Goal: Transaction & Acquisition: Book appointment/travel/reservation

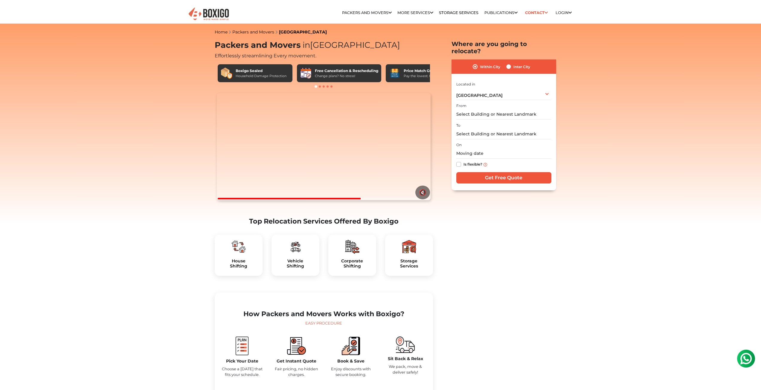
click at [320, 87] on span at bounding box center [320, 87] width 2 height 2
drag, startPoint x: 380, startPoint y: 70, endPoint x: 290, endPoint y: 73, distance: 90.4
click at [290, 73] on div "Boxigo Sealed Household Damage Protection Free Cancellation & Rescheduling Chan…" at bounding box center [324, 73] width 212 height 18
click at [320, 86] on span at bounding box center [320, 87] width 2 height 2
click at [319, 87] on span at bounding box center [320, 87] width 2 height 2
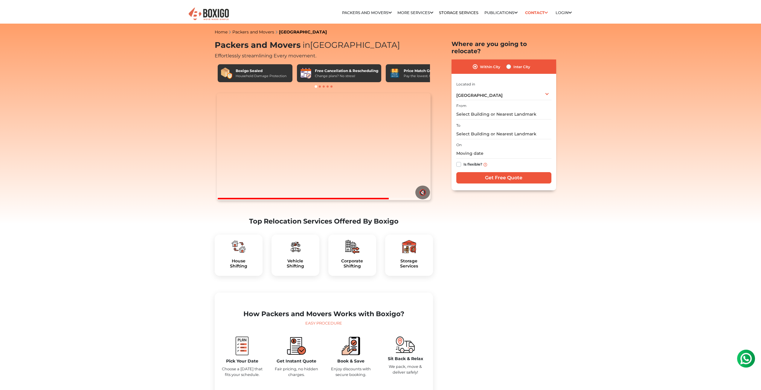
click at [323, 87] on span at bounding box center [324, 87] width 2 height 2
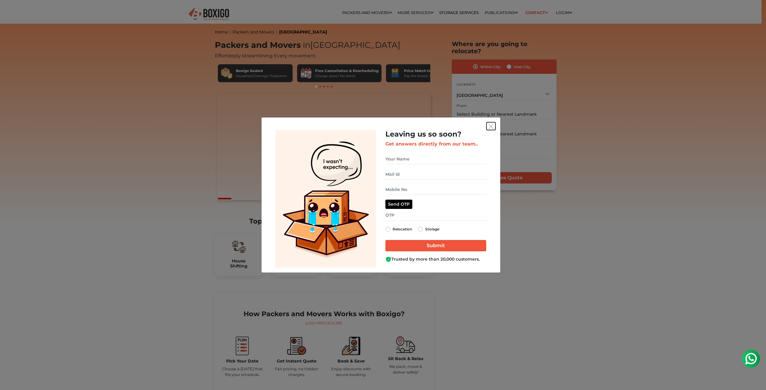
click at [492, 126] on img "get free quote dialog" at bounding box center [490, 126] width 5 height 5
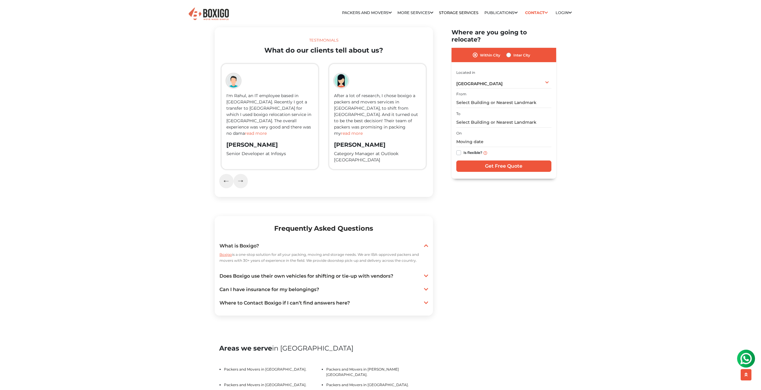
scroll to position [1047, 0]
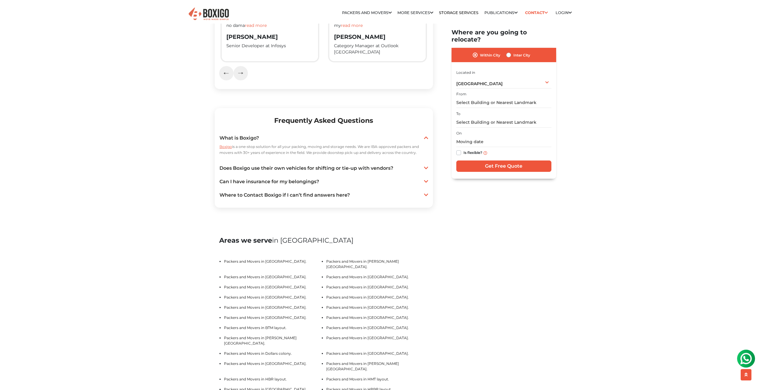
click at [315, 172] on link "Does Boxigo use their own vehicles for shifting or tie-up with vendors?" at bounding box center [324, 168] width 209 height 7
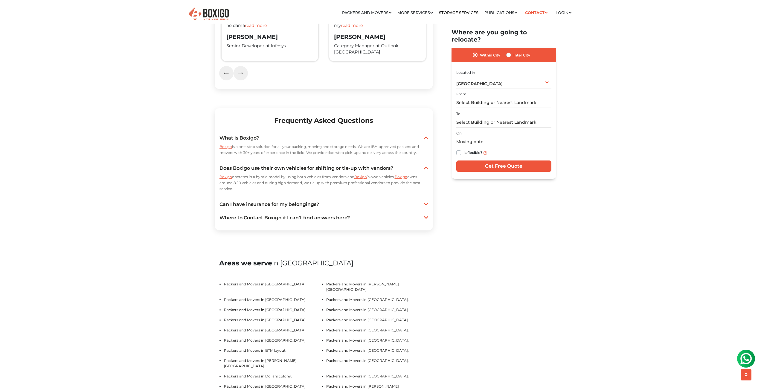
click at [285, 208] on link "Can I have insurance for my belongings?" at bounding box center [324, 204] width 209 height 7
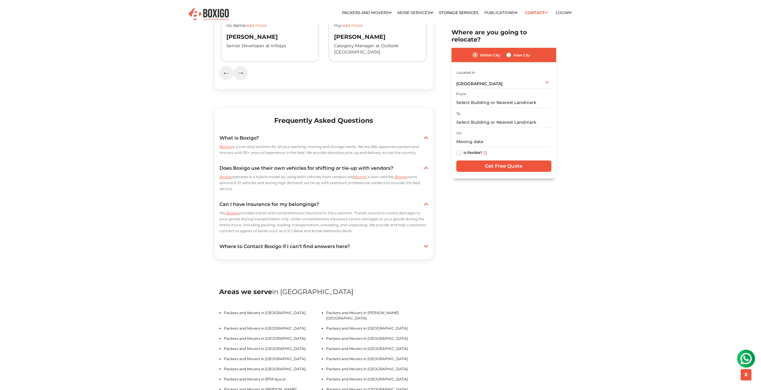
click at [323, 250] on link "Where to Contact Boxigo if I can’t find answers here?" at bounding box center [324, 246] width 209 height 7
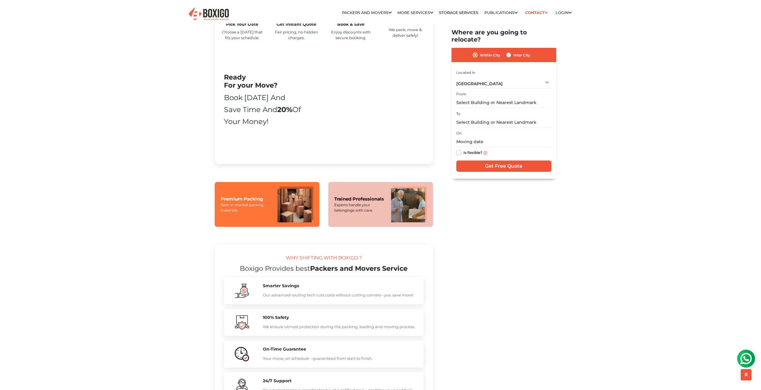
scroll to position [329, 0]
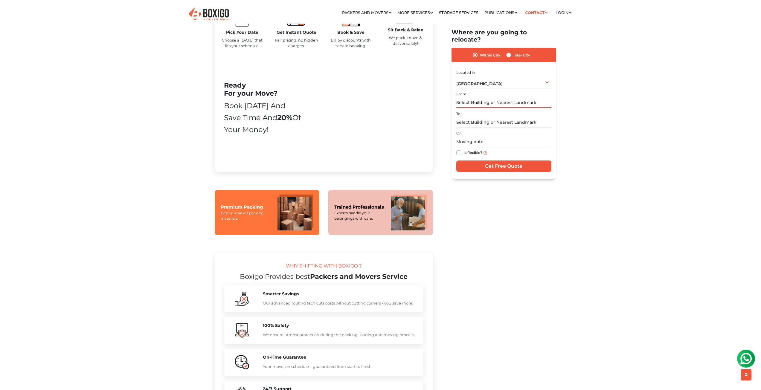
click at [524, 98] on input "text" at bounding box center [503, 103] width 95 height 10
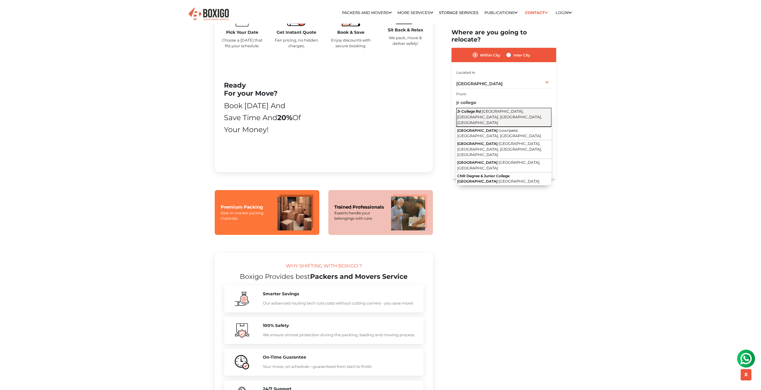
click at [490, 109] on span "Belatur Colony, Brindavan Layout, Bengaluru, Karnataka" at bounding box center [499, 117] width 85 height 16
type input "Jr College Rd, Belatur Colony, Brindavan Layout, Bengaluru, Karnataka"
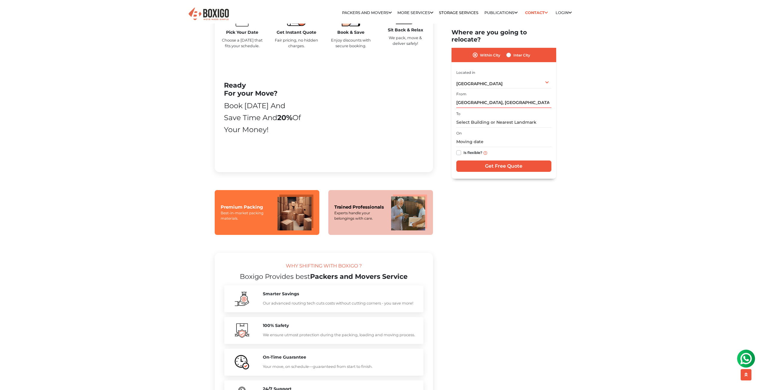
click at [497, 110] on div "To" at bounding box center [503, 119] width 95 height 18
click at [498, 117] on input "text" at bounding box center [503, 122] width 95 height 10
click at [466, 117] on input "gran icon" at bounding box center [503, 122] width 95 height 10
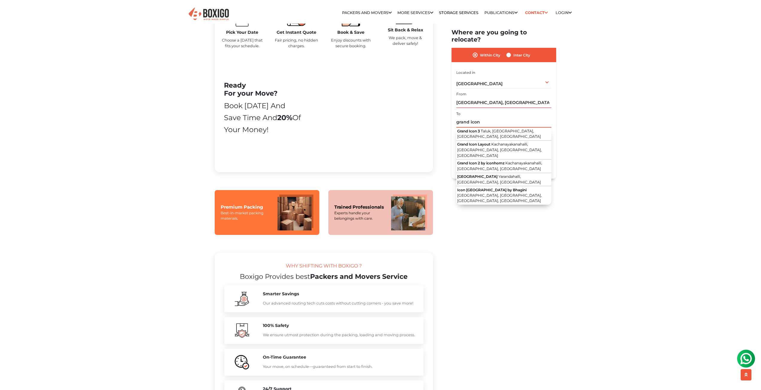
click at [502, 117] on input "grand icon" at bounding box center [503, 122] width 95 height 10
click at [508, 142] on span "Kachanayakanahalli, Bommasandra, Bengaluru, Karnataka" at bounding box center [499, 150] width 85 height 16
type input "Grand Icon Layout, Kachanayakanahalli, Bommasandra, Bengaluru, Karnataka"
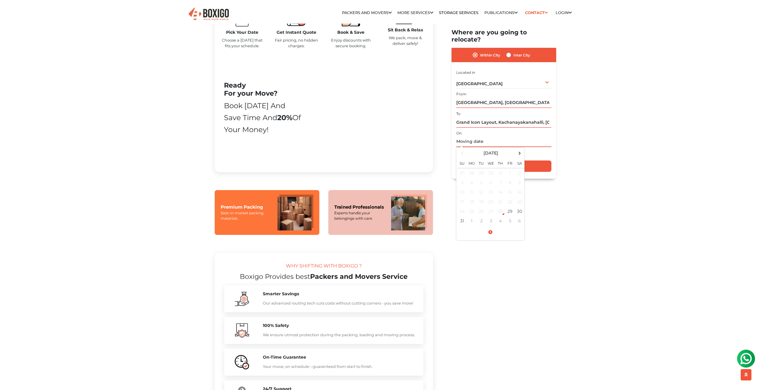
click at [499, 137] on input "text" at bounding box center [503, 142] width 95 height 10
click at [459, 216] on td "31" at bounding box center [463, 221] width 10 height 10
drag, startPoint x: 612, startPoint y: 136, endPoint x: 580, endPoint y: 142, distance: 32.6
click at [493, 137] on input "08/31/2025 12:00 AM" at bounding box center [503, 142] width 95 height 10
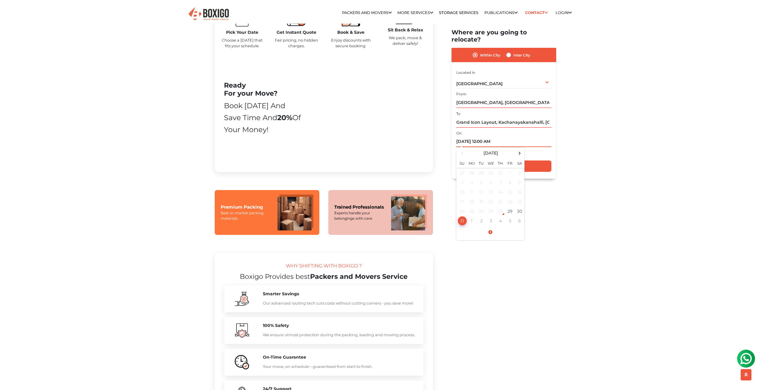
click at [465, 217] on td "31" at bounding box center [463, 221] width 10 height 10
click at [486, 227] on span at bounding box center [491, 232] width 66 height 10
click at [461, 166] on span at bounding box center [466, 171] width 12 height 12
click at [461, 167] on span at bounding box center [466, 171] width 12 height 12
click at [462, 167] on span at bounding box center [466, 171] width 12 height 12
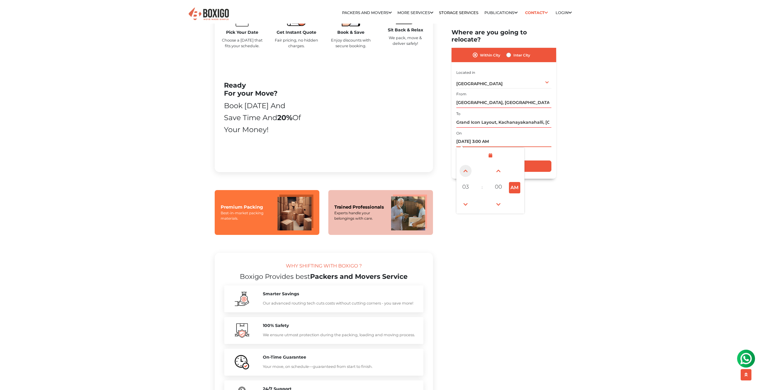
click at [462, 167] on span at bounding box center [466, 171] width 12 height 12
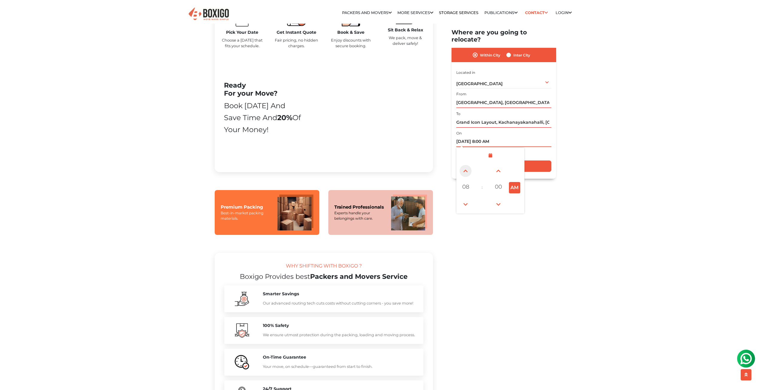
click at [462, 167] on span at bounding box center [466, 171] width 12 height 12
type input "08/31/2025 9:00 AM"
click at [550, 147] on div "Is flexible?" at bounding box center [503, 153] width 95 height 12
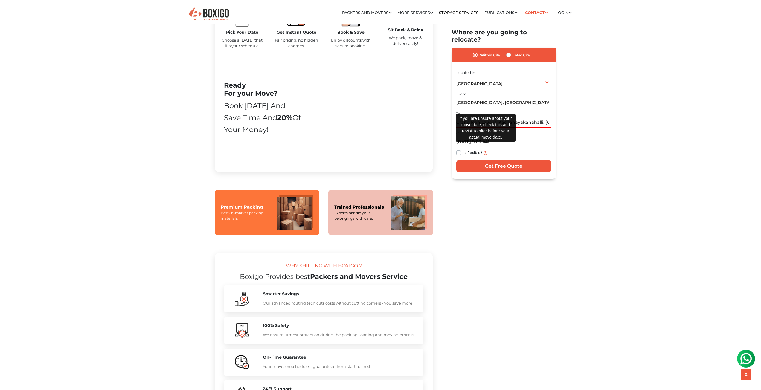
click at [486, 151] on img at bounding box center [486, 153] width 4 height 4
click at [512, 161] on input "Get Free Quote" at bounding box center [503, 166] width 95 height 11
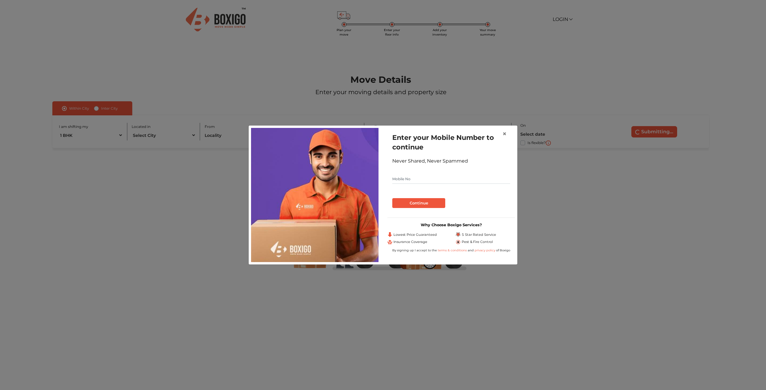
click at [454, 178] on input "text" at bounding box center [451, 179] width 118 height 10
click at [413, 202] on button "Continue" at bounding box center [418, 203] width 53 height 10
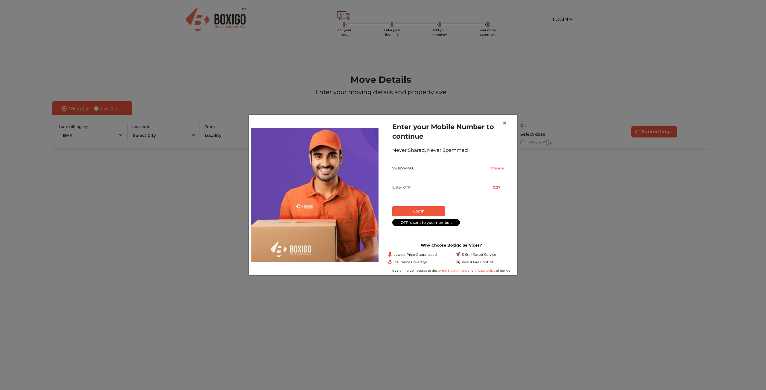
click at [430, 166] on input "9988774466" at bounding box center [437, 169] width 91 height 10
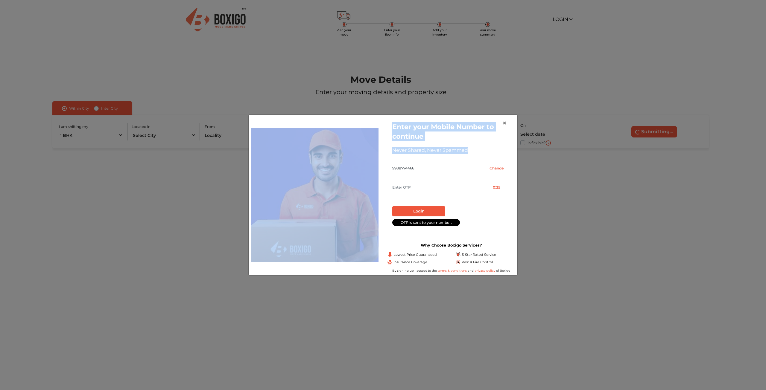
drag, startPoint x: 373, startPoint y: 122, endPoint x: 404, endPoint y: 159, distance: 48.6
click at [404, 159] on div "Enter your Mobile Number to continue Never Shared, Never Spammed 9988774466 Cha…" at bounding box center [382, 195] width 273 height 156
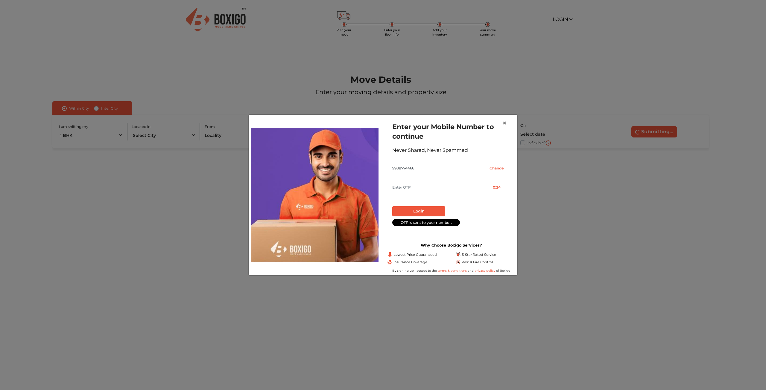
click at [422, 173] on input "9988774466" at bounding box center [437, 169] width 91 height 10
click at [419, 170] on input "9988774466" at bounding box center [437, 169] width 91 height 10
click at [491, 167] on input "Change" at bounding box center [496, 169] width 27 height 10
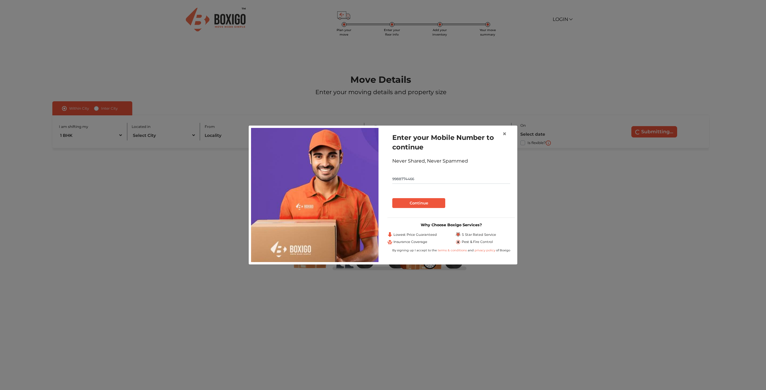
click at [417, 176] on input "9988774466" at bounding box center [451, 179] width 118 height 10
type input "9841291391"
click at [426, 202] on button "Continue" at bounding box center [418, 203] width 53 height 10
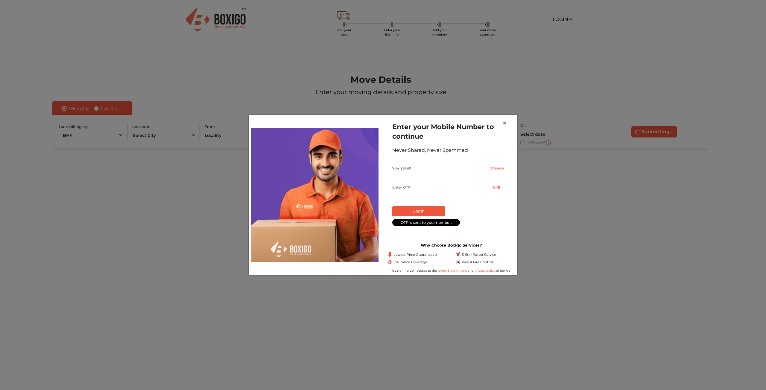
click at [419, 190] on input "text" at bounding box center [437, 188] width 91 height 10
type input "2813"
click at [402, 212] on button "Login" at bounding box center [418, 211] width 53 height 10
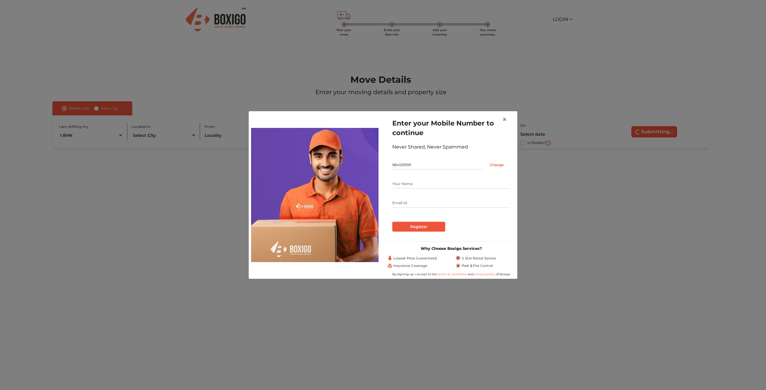
click at [447, 194] on div at bounding box center [451, 193] width 118 height 29
click at [437, 185] on input "text" at bounding box center [451, 184] width 118 height 10
type input "[PERSON_NAME]"
click at [433, 225] on input "Register" at bounding box center [418, 227] width 53 height 10
type input "[EMAIL_ADDRESS][DOMAIN_NAME]"
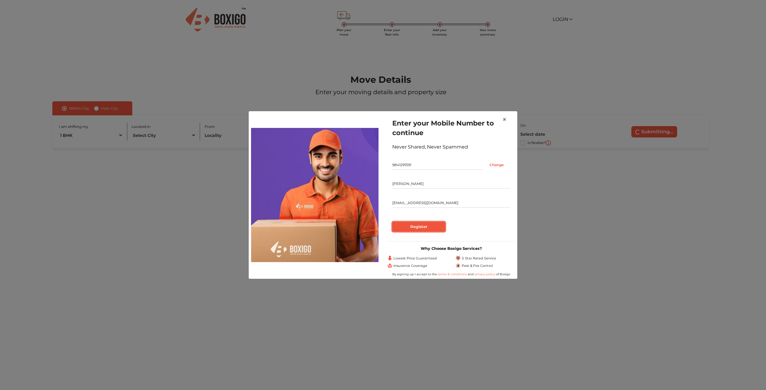
click at [434, 226] on input "Register" at bounding box center [418, 227] width 53 height 10
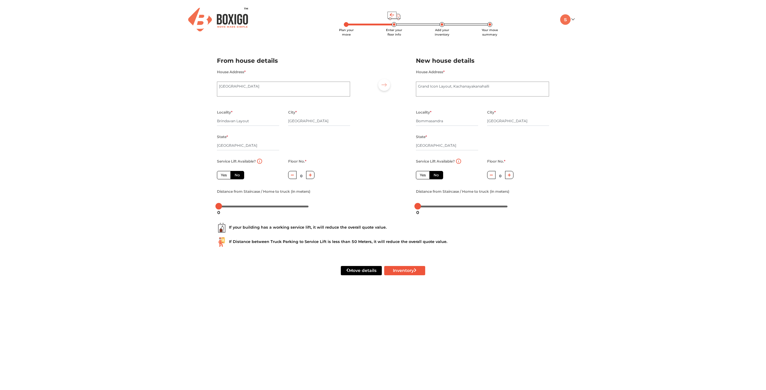
click at [239, 176] on label "No" at bounding box center [237, 175] width 14 height 8
click at [238, 176] on input "No" at bounding box center [236, 175] width 4 height 4
radio input "true"
click at [316, 177] on div "Floor No. * 0" at bounding box center [302, 173] width 36 height 30
drag, startPoint x: 312, startPoint y: 177, endPoint x: 338, endPoint y: 183, distance: 26.1
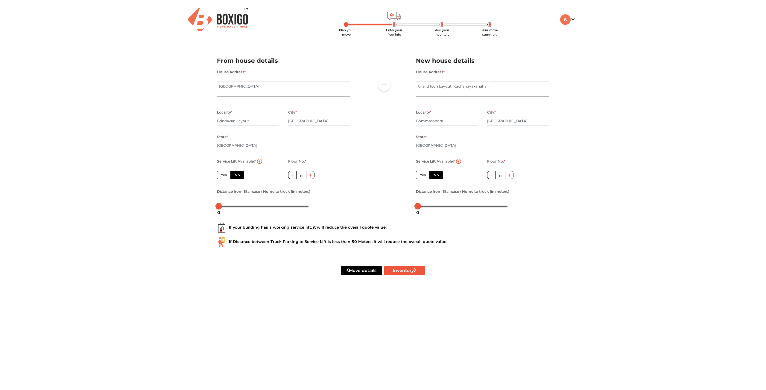
click at [313, 177] on button "button" at bounding box center [310, 175] width 9 height 8
type input "1"
click at [443, 174] on label "No" at bounding box center [436, 175] width 14 height 8
click at [437, 174] on input "No" at bounding box center [435, 175] width 4 height 4
click at [506, 179] on button "button" at bounding box center [509, 175] width 9 height 8
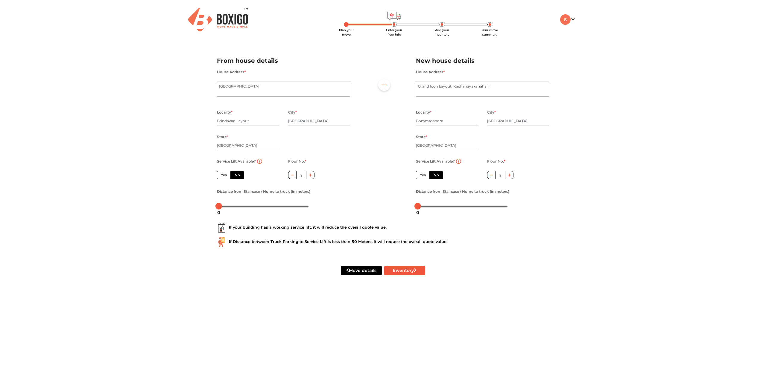
click at [506, 179] on button "button" at bounding box center [509, 175] width 9 height 8
type input "2"
click at [561, 208] on div "Plan your move Enter your floor info Add your inventory Your move summary My Mo…" at bounding box center [383, 145] width 766 height 290
drag, startPoint x: 219, startPoint y: 206, endPoint x: 236, endPoint y: 206, distance: 17.0
click at [236, 206] on div at bounding box center [235, 206] width 7 height 7
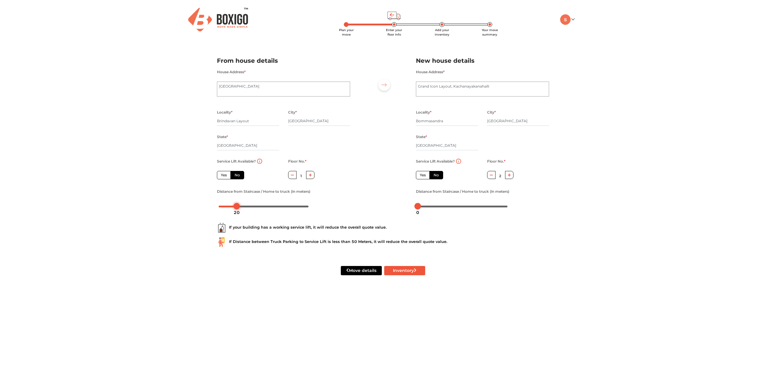
click at [237, 206] on div at bounding box center [236, 206] width 7 height 7
drag, startPoint x: 420, startPoint y: 206, endPoint x: 431, endPoint y: 205, distance: 11.4
click at [431, 205] on div at bounding box center [431, 206] width 7 height 7
click at [400, 273] on button "Inventory" at bounding box center [404, 270] width 41 height 9
radio input "true"
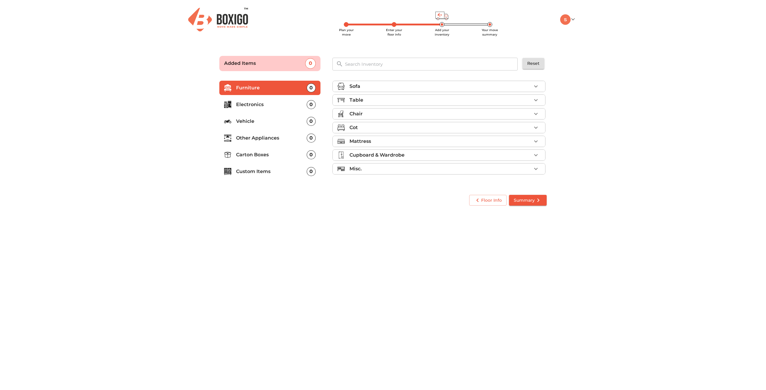
click at [537, 98] on icon "button" at bounding box center [535, 100] width 7 height 7
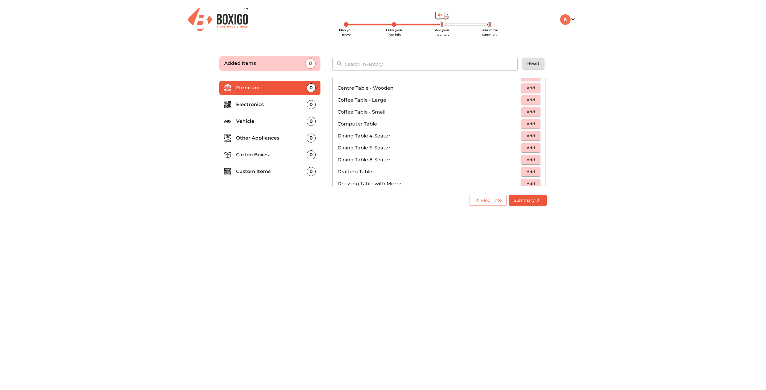
scroll to position [90, 0]
click at [531, 109] on span "Add" at bounding box center [530, 108] width 13 height 7
click at [526, 147] on div "Chair" at bounding box center [440, 148] width 182 height 7
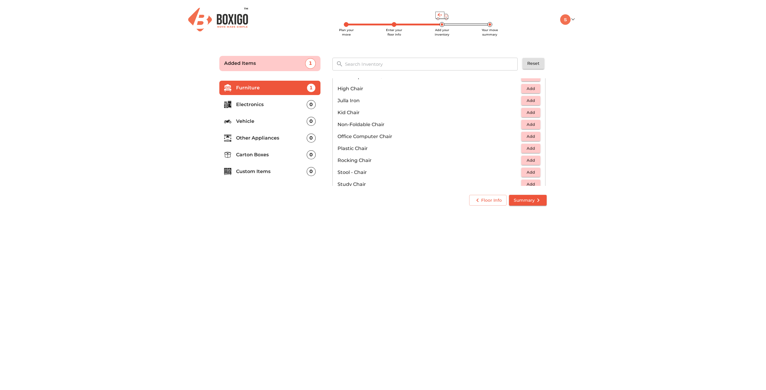
scroll to position [190, 0]
click at [529, 109] on span "Add" at bounding box center [530, 105] width 13 height 7
click at [444, 134] on div "Cot" at bounding box center [440, 134] width 182 height 7
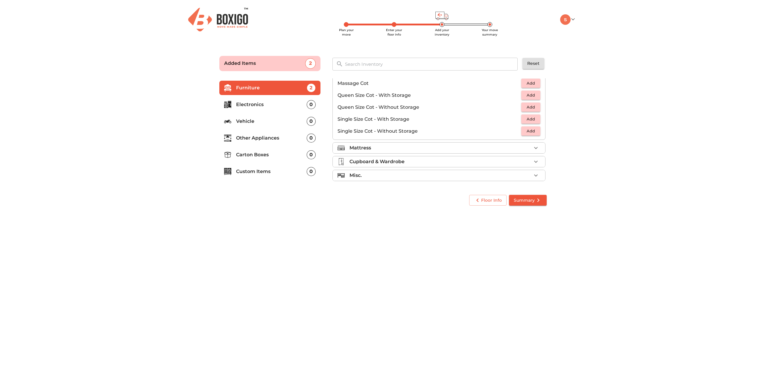
click at [437, 146] on div "Mattress" at bounding box center [440, 147] width 182 height 7
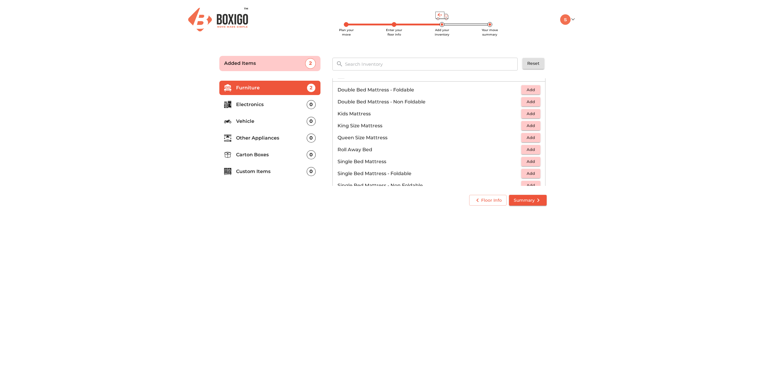
scroll to position [63, 0]
click at [535, 141] on button "Add" at bounding box center [530, 140] width 19 height 9
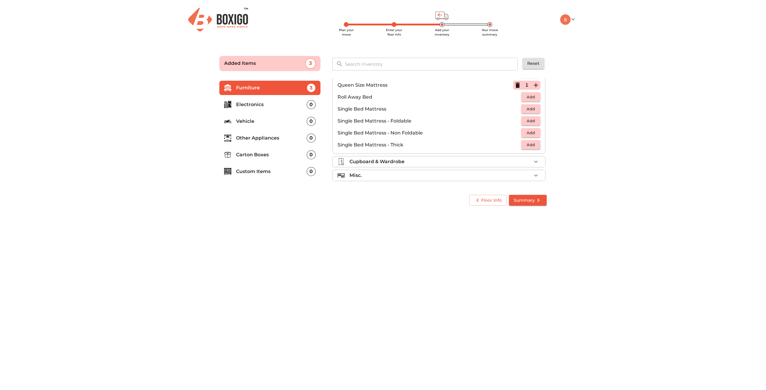
click at [391, 160] on p "Cupboard & Wardrobe" at bounding box center [376, 161] width 55 height 7
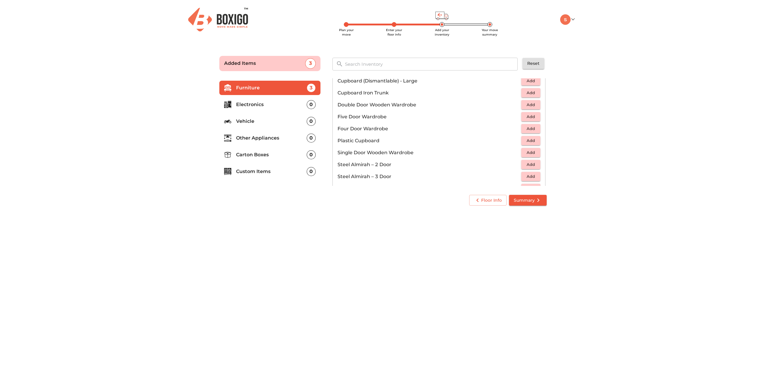
scroll to position [202, 0]
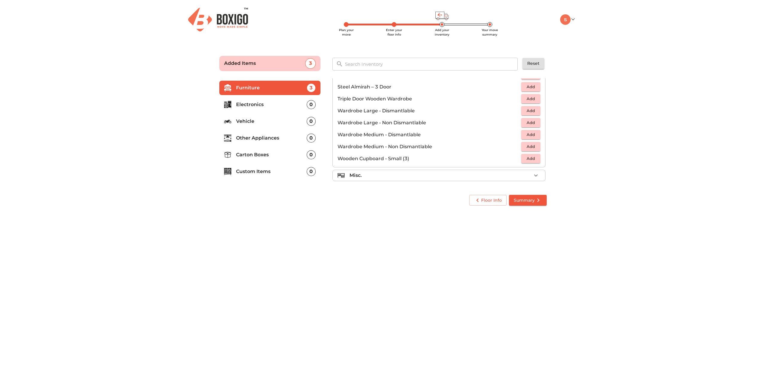
click at [387, 178] on div "Misc." at bounding box center [440, 175] width 182 height 7
click at [263, 102] on p "Electronics" at bounding box center [271, 104] width 71 height 7
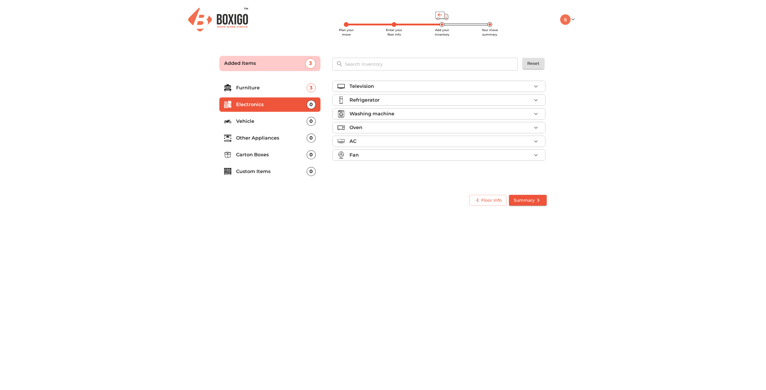
scroll to position [0, 0]
click at [424, 89] on div "Television" at bounding box center [440, 86] width 182 height 7
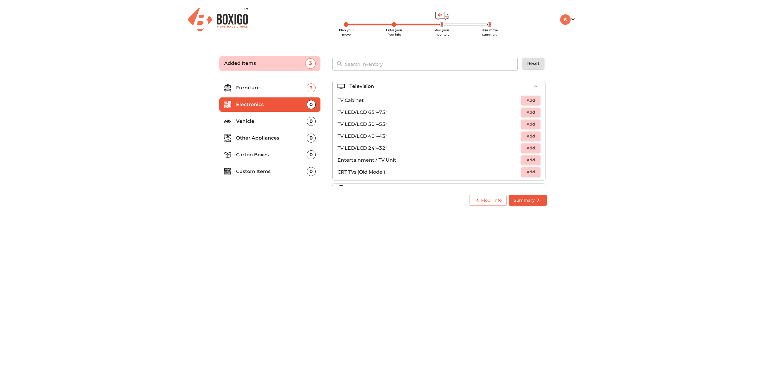
click at [423, 88] on div "Television" at bounding box center [440, 86] width 182 height 7
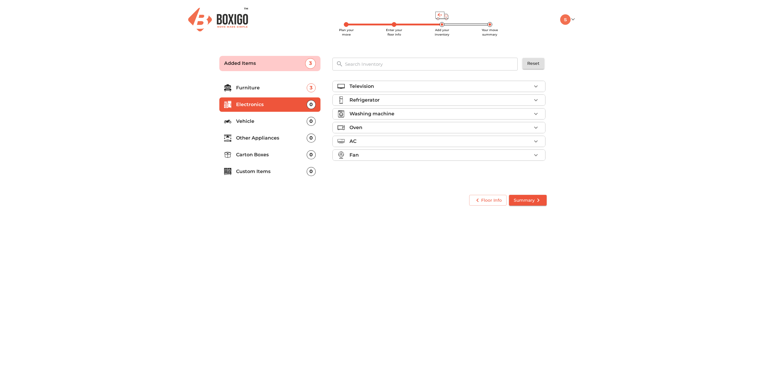
click at [374, 100] on p "Refrigerator" at bounding box center [364, 100] width 30 height 7
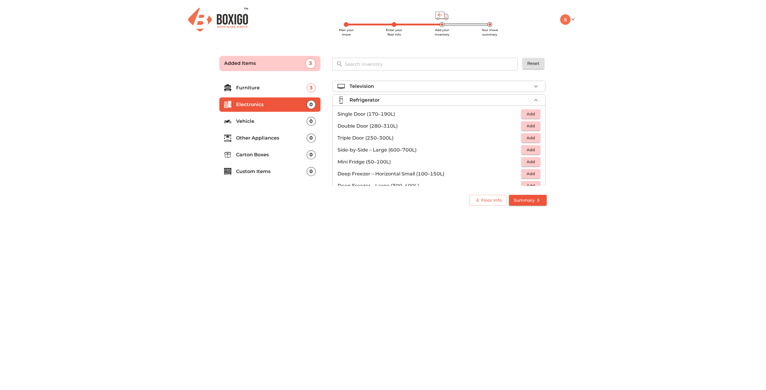
click at [525, 115] on span "Add" at bounding box center [530, 114] width 13 height 7
click at [513, 100] on div "Refrigerator 1 Added" at bounding box center [440, 100] width 182 height 7
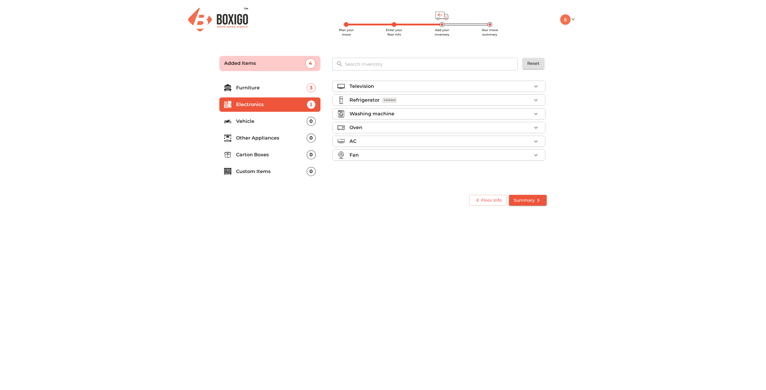
click at [499, 114] on div "Washing machine" at bounding box center [440, 113] width 182 height 7
click at [529, 125] on span "Add" at bounding box center [530, 127] width 13 height 7
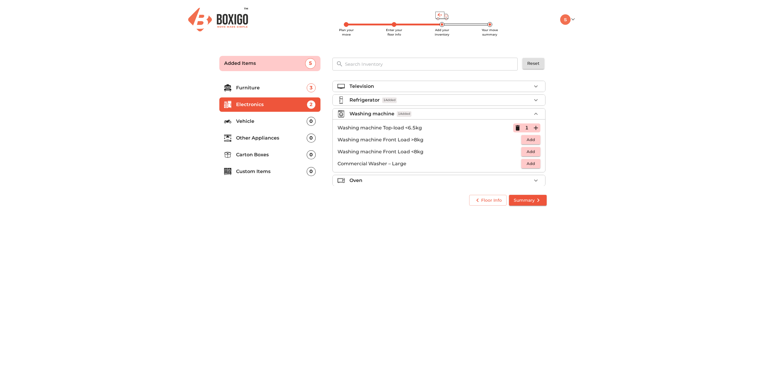
click at [527, 125] on div "1" at bounding box center [526, 128] width 27 height 9
click at [515, 127] on icon "button" at bounding box center [517, 127] width 4 height 5
click at [527, 138] on span "Add" at bounding box center [530, 139] width 13 height 7
click at [514, 141] on icon "button" at bounding box center [517, 139] width 7 height 7
click at [524, 128] on span "Add" at bounding box center [530, 127] width 13 height 7
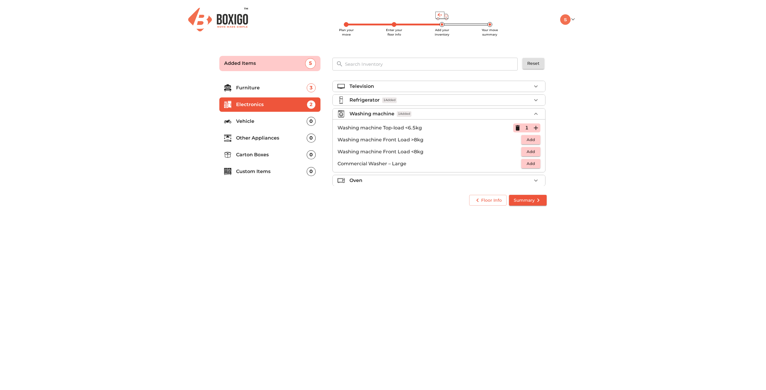
click at [492, 113] on div "Washing machine 1 Added" at bounding box center [440, 113] width 182 height 7
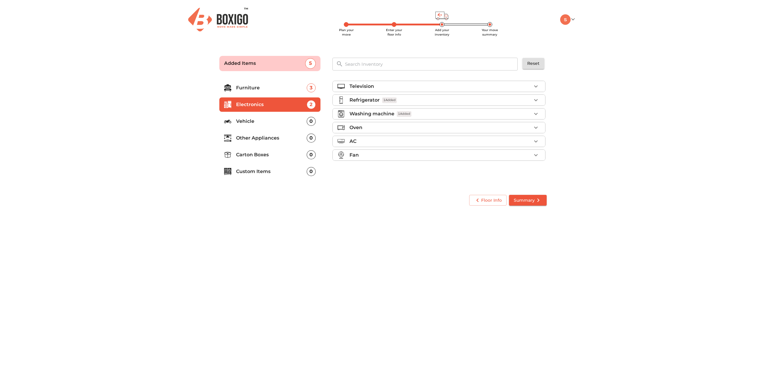
click at [468, 125] on div "Oven" at bounding box center [440, 127] width 182 height 7
click at [521, 154] on button "Add" at bounding box center [530, 153] width 19 height 9
click at [501, 129] on div "Oven 1 Added" at bounding box center [440, 127] width 182 height 7
click at [498, 145] on li "AC" at bounding box center [439, 141] width 212 height 11
click at [504, 134] on ul "Television Refrigerator 1 Added Washing machine 1 Added Oven 1 Added AC Split A…" at bounding box center [438, 136] width 213 height 116
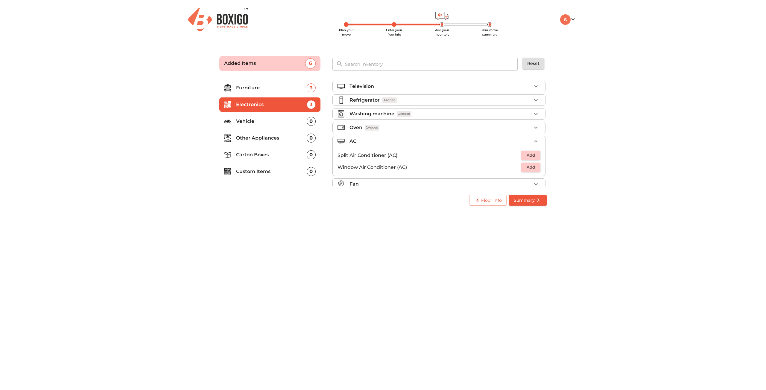
click at [503, 139] on div "AC" at bounding box center [440, 141] width 182 height 7
click at [482, 155] on div "Fan" at bounding box center [440, 155] width 182 height 7
click at [258, 121] on p "Vehicle" at bounding box center [271, 121] width 71 height 7
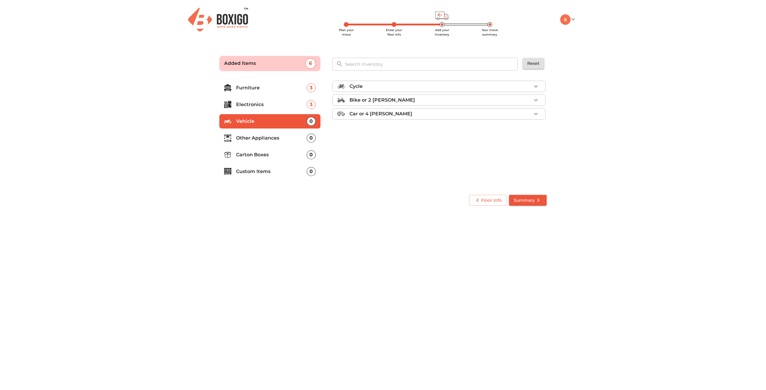
click at [259, 130] on ul "Furniture 3 Electronics 3 Vehicle 0 Other Appliances 0 Carton Boxes 0 Custom It…" at bounding box center [269, 130] width 101 height 105
click at [259, 138] on p "Other Appliances" at bounding box center [271, 138] width 71 height 7
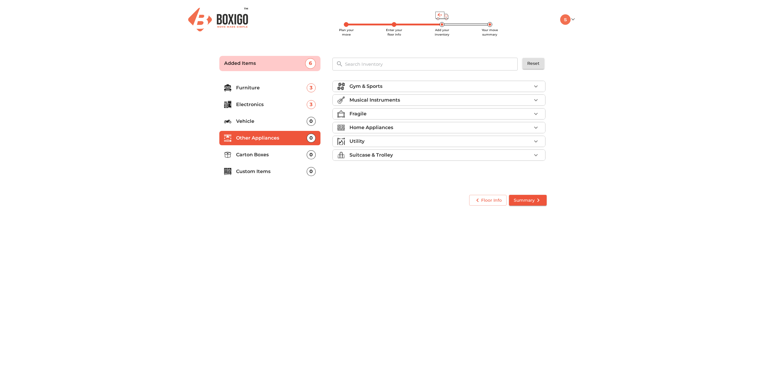
click at [341, 114] on img at bounding box center [340, 113] width 7 height 7
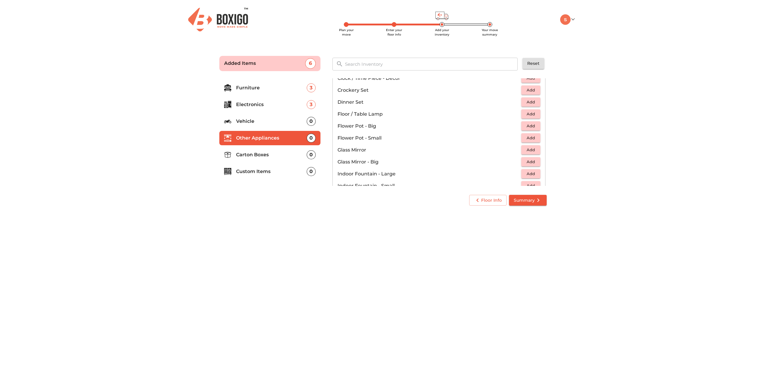
scroll to position [179, 0]
click at [537, 104] on button "Add" at bounding box center [530, 103] width 19 height 9
click at [401, 144] on li "Home Appliances" at bounding box center [439, 148] width 212 height 11
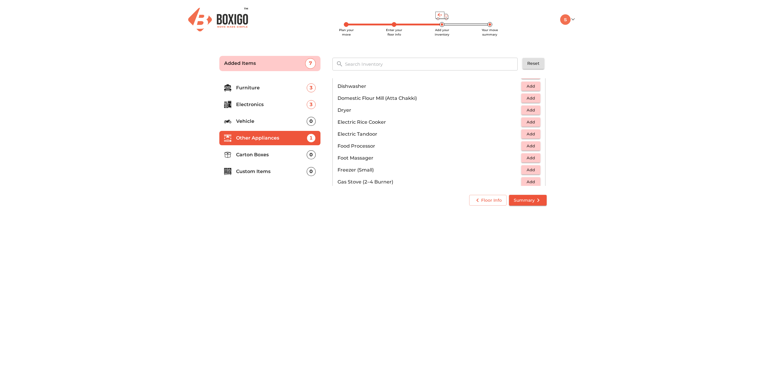
drag, startPoint x: 530, startPoint y: 121, endPoint x: 536, endPoint y: 141, distance: 21.3
click at [530, 121] on span "Add" at bounding box center [530, 122] width 13 height 7
click at [515, 120] on icon "button" at bounding box center [517, 122] width 4 height 5
click at [531, 125] on span "Add" at bounding box center [530, 122] width 13 height 7
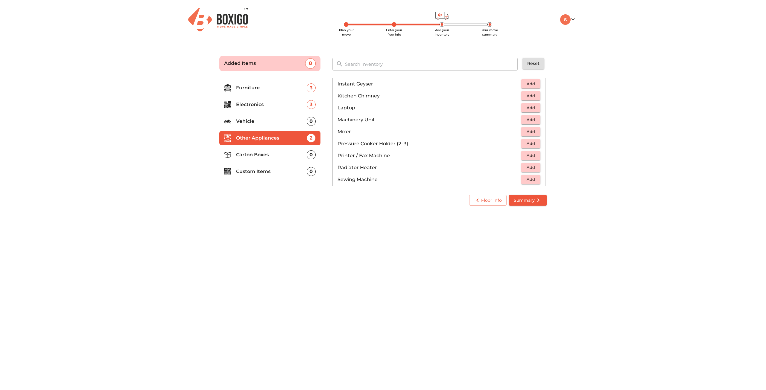
scroll to position [313, 0]
click at [536, 115] on button "Add" at bounding box center [530, 116] width 19 height 9
click at [461, 159] on div "Utility" at bounding box center [440, 161] width 182 height 7
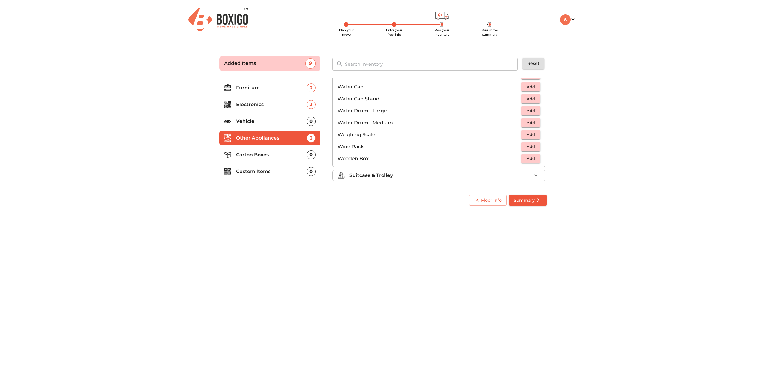
click at [470, 174] on div "Suitcase & Trolley" at bounding box center [440, 175] width 182 height 7
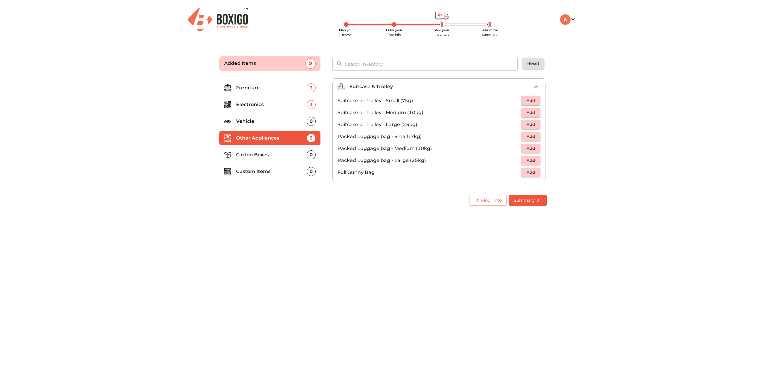
scroll to position [68, 0]
click at [534, 124] on button "Add" at bounding box center [530, 124] width 19 height 9
click at [534, 124] on icon "button" at bounding box center [535, 124] width 7 height 7
click at [515, 124] on icon "button" at bounding box center [517, 124] width 4 height 1
click at [515, 124] on icon "button" at bounding box center [517, 124] width 4 height 5
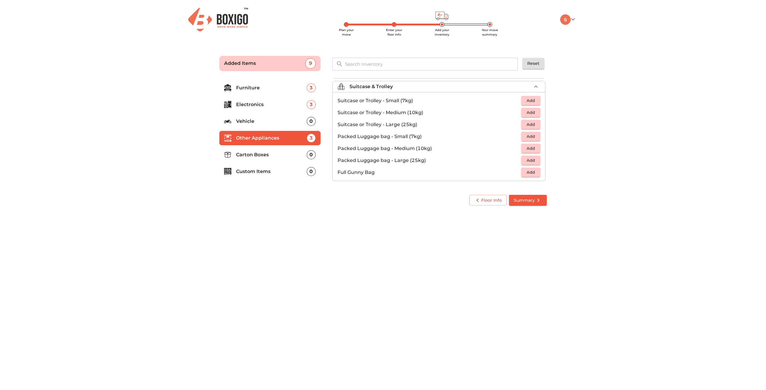
click at [527, 163] on span "Add" at bounding box center [530, 160] width 13 height 7
click at [532, 163] on icon "button" at bounding box center [535, 160] width 7 height 7
click at [255, 151] on li "Carton Boxes 0" at bounding box center [269, 155] width 101 height 14
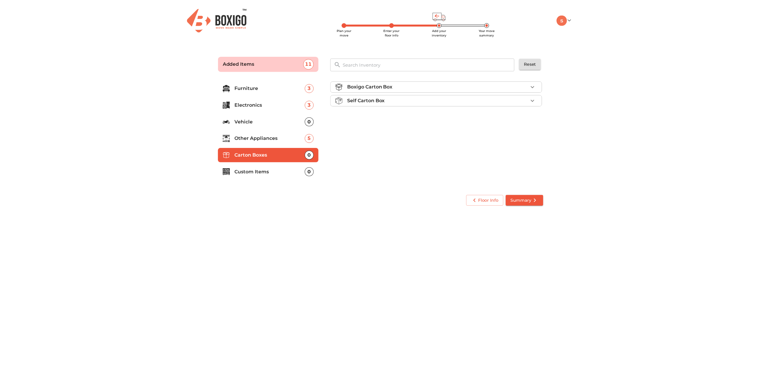
scroll to position [0, 0]
click at [527, 99] on div "Self Carton Box" at bounding box center [440, 100] width 182 height 7
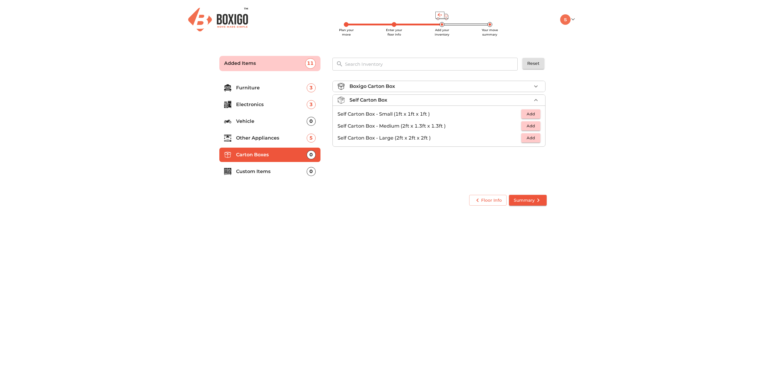
click at [536, 138] on span "Add" at bounding box center [530, 138] width 13 height 7
click at [536, 138] on icon "button" at bounding box center [535, 138] width 7 height 7
click at [358, 87] on p "Boxigo Carton Box" at bounding box center [371, 86] width 45 height 7
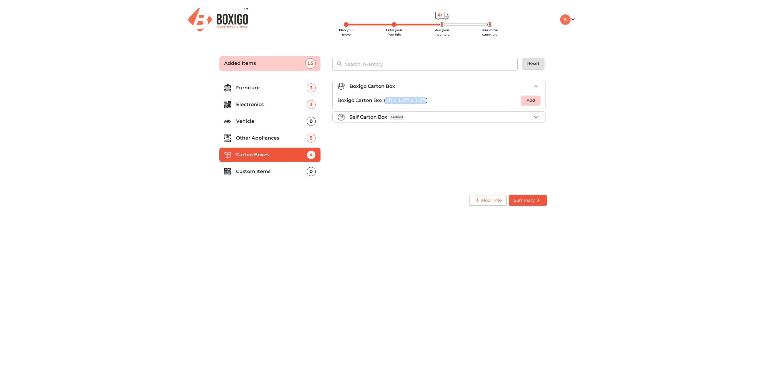
drag, startPoint x: 387, startPoint y: 101, endPoint x: 425, endPoint y: 99, distance: 38.7
click at [425, 99] on p "Boxigo Carton Box (2ft x 1.3ft x 1.3ft)" at bounding box center [429, 100] width 184 height 7
click at [268, 169] on p "Custom Items" at bounding box center [271, 171] width 71 height 7
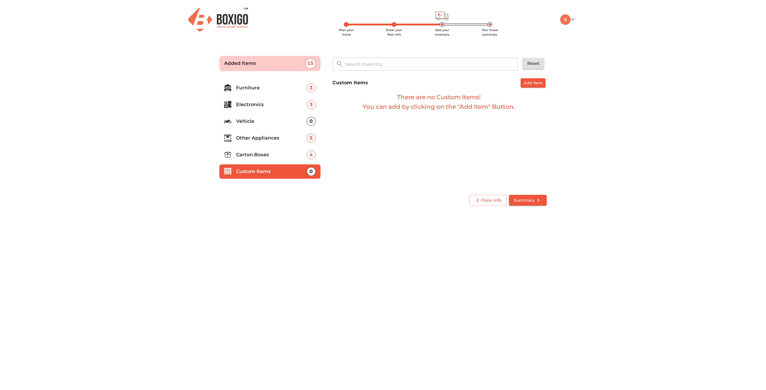
click at [271, 156] on p "Carton Boxes" at bounding box center [271, 154] width 71 height 7
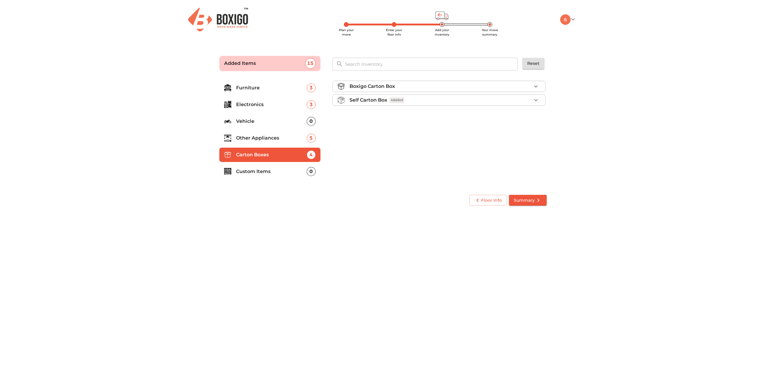
click at [413, 83] on div "Boxigo Carton Box" at bounding box center [440, 86] width 182 height 7
click at [533, 97] on span "Add" at bounding box center [530, 100] width 13 height 7
click at [536, 99] on icon "button" at bounding box center [535, 100] width 7 height 7
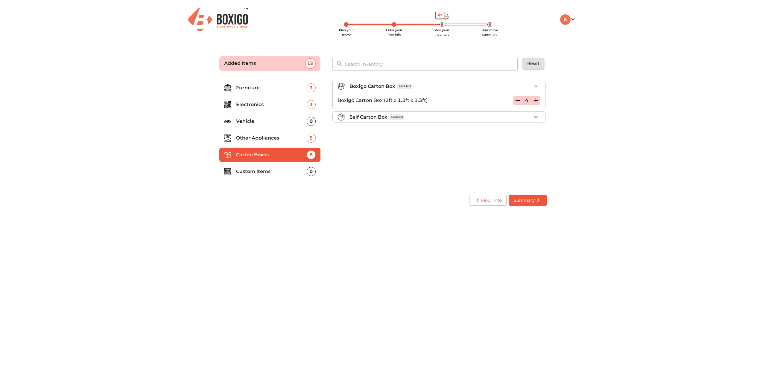
click at [536, 99] on icon "button" at bounding box center [535, 100] width 7 height 7
click at [265, 170] on p "Custom Items" at bounding box center [271, 171] width 71 height 7
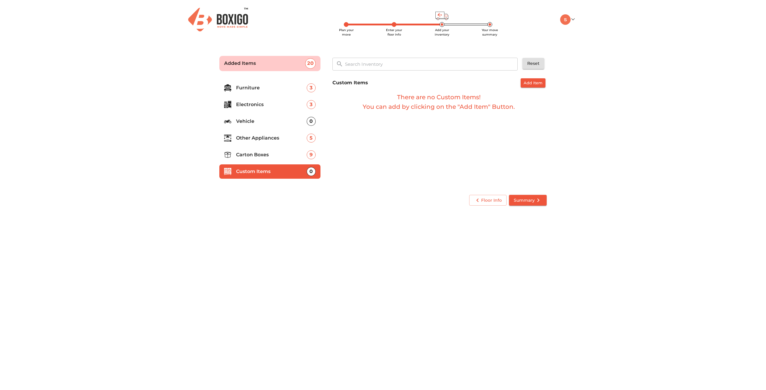
drag, startPoint x: 456, startPoint y: 61, endPoint x: 472, endPoint y: 61, distance: 15.6
click at [456, 61] on input "text" at bounding box center [431, 64] width 180 height 13
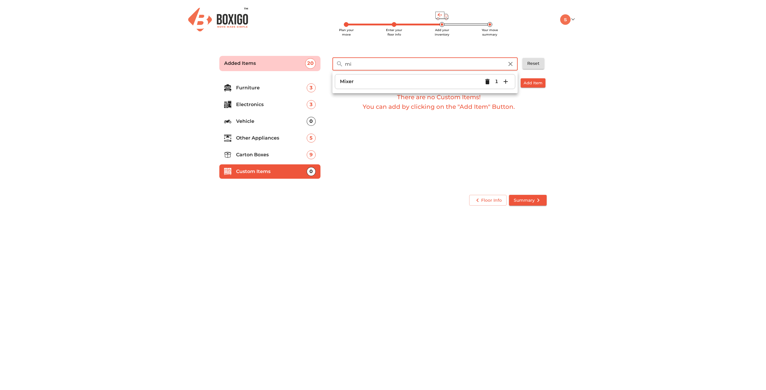
type input "m"
click at [521, 207] on div "Floor Info Summary" at bounding box center [383, 201] width 332 height 16
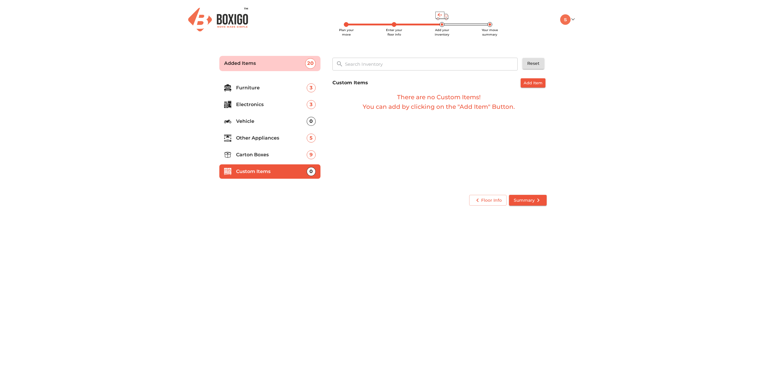
click at [521, 201] on span "Summary" at bounding box center [528, 200] width 28 height 7
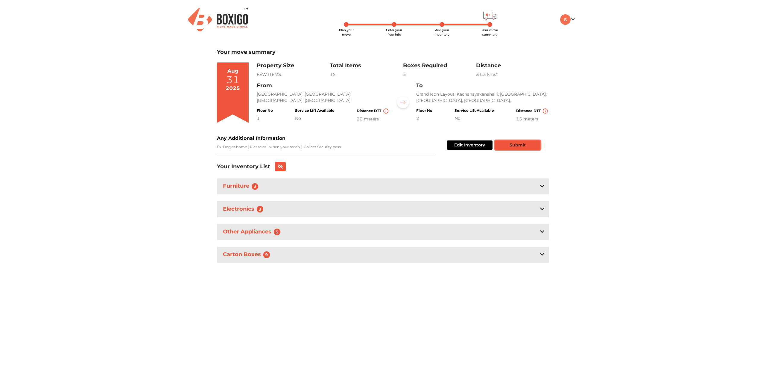
click at [533, 147] on button "Submit" at bounding box center [517, 145] width 45 height 9
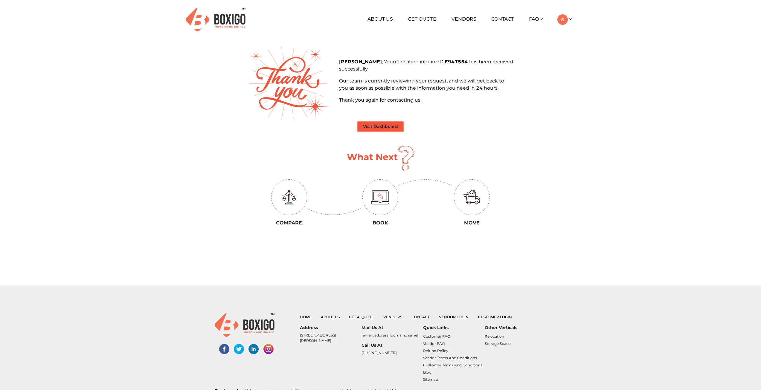
click at [383, 127] on button "Visit Dashboard" at bounding box center [380, 126] width 45 height 9
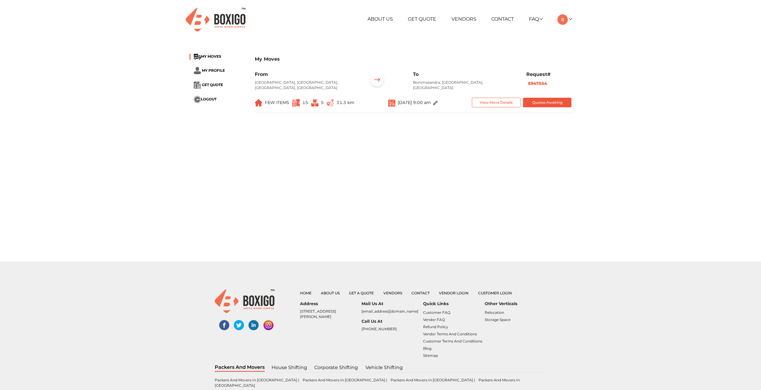
click at [438, 103] on img at bounding box center [435, 103] width 4 height 4
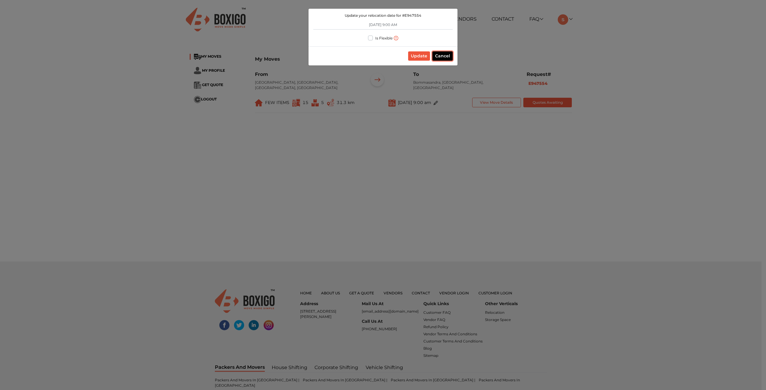
click at [444, 57] on button "Cancel" at bounding box center [442, 55] width 20 height 9
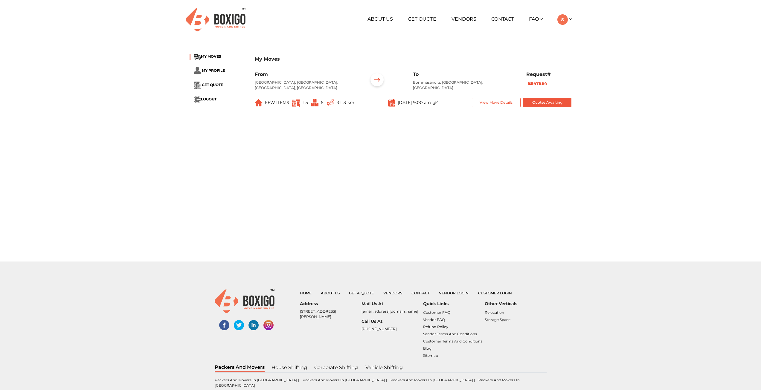
click at [321, 103] on span "5" at bounding box center [317, 103] width 13 height 10
click at [503, 104] on button "View Move Details" at bounding box center [496, 103] width 49 height 10
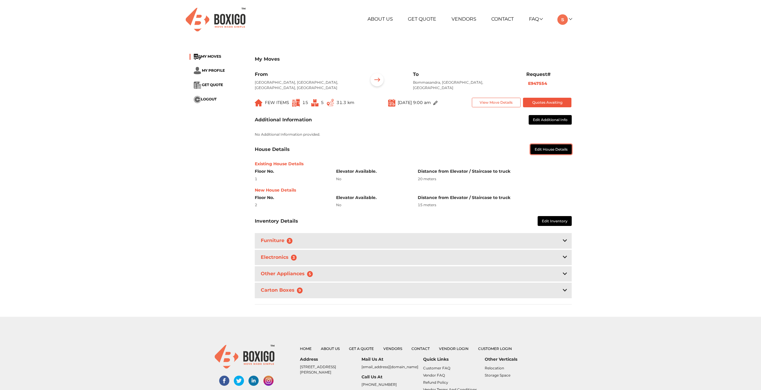
click at [560, 151] on button "Edit House Details" at bounding box center [551, 149] width 41 height 10
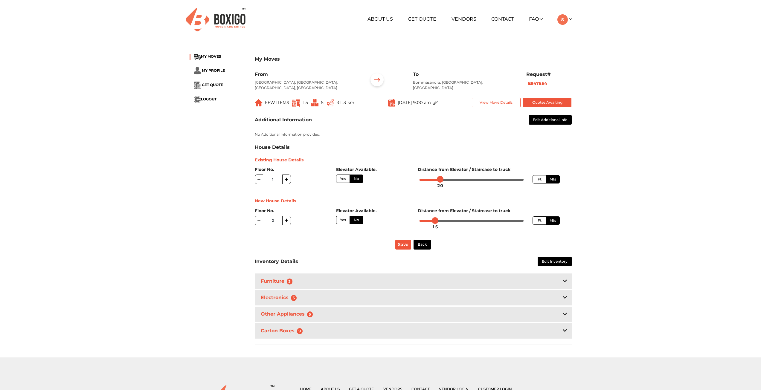
click at [559, 178] on label "Mts" at bounding box center [553, 179] width 14 height 8
click at [554, 178] on input "Mts" at bounding box center [552, 179] width 4 height 4
drag, startPoint x: 441, startPoint y: 180, endPoint x: 474, endPoint y: 178, distance: 33.3
click at [474, 178] on div at bounding box center [473, 179] width 7 height 7
drag, startPoint x: 435, startPoint y: 222, endPoint x: 491, endPoint y: 222, distance: 55.9
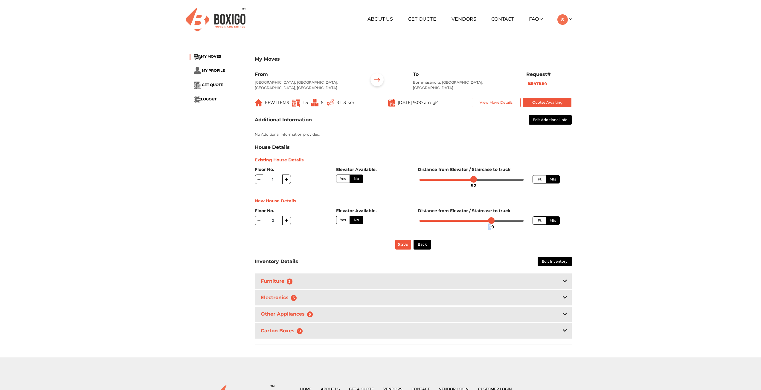
click at [491, 222] on div "69" at bounding box center [491, 227] width 11 height 10
drag, startPoint x: 493, startPoint y: 221, endPoint x: 514, endPoint y: 220, distance: 21.9
click at [514, 220] on div at bounding box center [513, 220] width 7 height 7
click at [634, 217] on div "My Moves MY MOVES MY PROFILE GET QUOTE LOGOUT My Moves From [GEOGRAPHIC_DATA], …" at bounding box center [380, 201] width 761 height 311
click at [403, 243] on button "Save" at bounding box center [403, 245] width 16 height 10
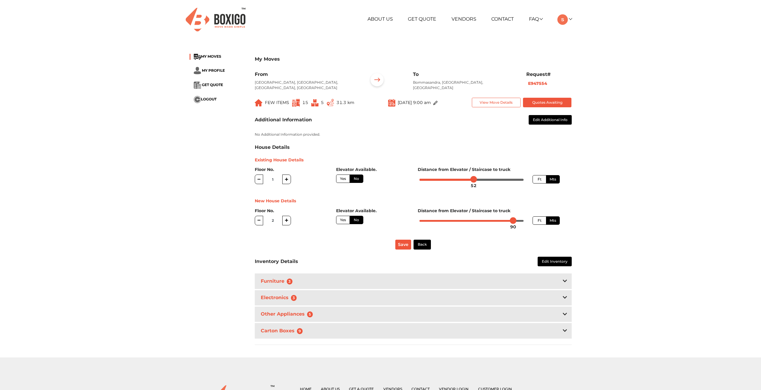
radio input "true"
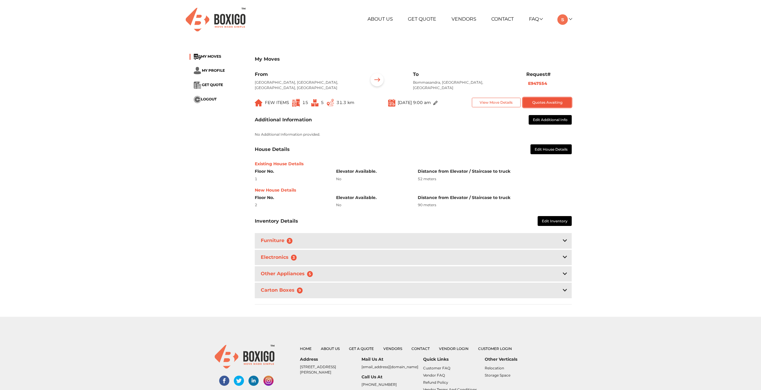
click at [556, 103] on button "Quotes Awaiting" at bounding box center [547, 103] width 49 height 10
click at [635, 88] on div "My Moves MY MOVES MY PROFILE GET QUOTE LOGOUT My Moves From [GEOGRAPHIC_DATA], …" at bounding box center [380, 181] width 761 height 271
click at [208, 84] on span "GET QUOTE" at bounding box center [212, 85] width 21 height 4
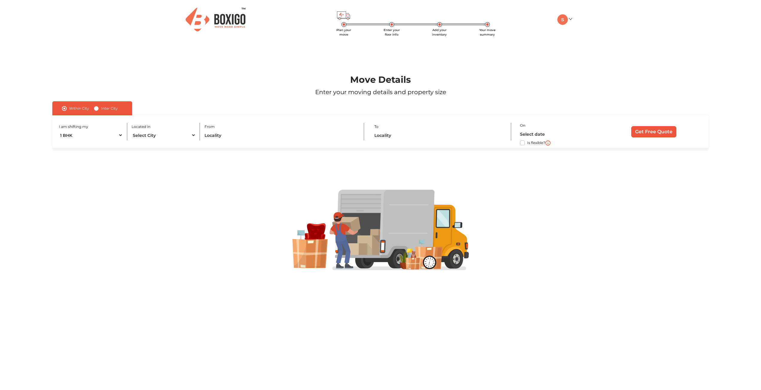
click at [556, 22] on ul "My Moves My Profile Make Estimate LOGOUT" at bounding box center [544, 19] width 56 height 10
click at [566, 19] on img at bounding box center [563, 19] width 10 height 10
click at [587, 29] on link "My Moves" at bounding box center [582, 27] width 48 height 11
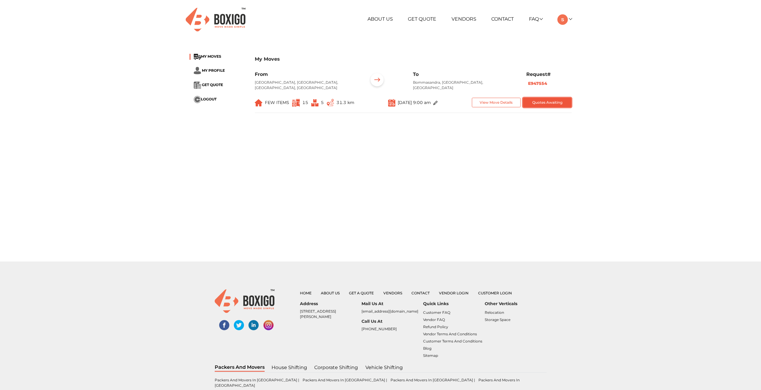
click at [546, 103] on button "Quotes Awaiting" at bounding box center [547, 103] width 49 height 10
click at [531, 85] on b "E947554" at bounding box center [537, 83] width 19 height 5
